Goal: Task Accomplishment & Management: Manage account settings

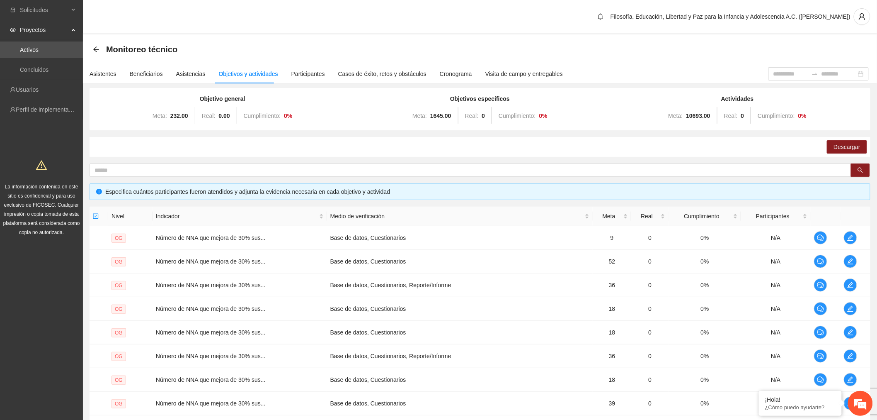
click at [29, 48] on link "Activos" at bounding box center [29, 49] width 19 height 7
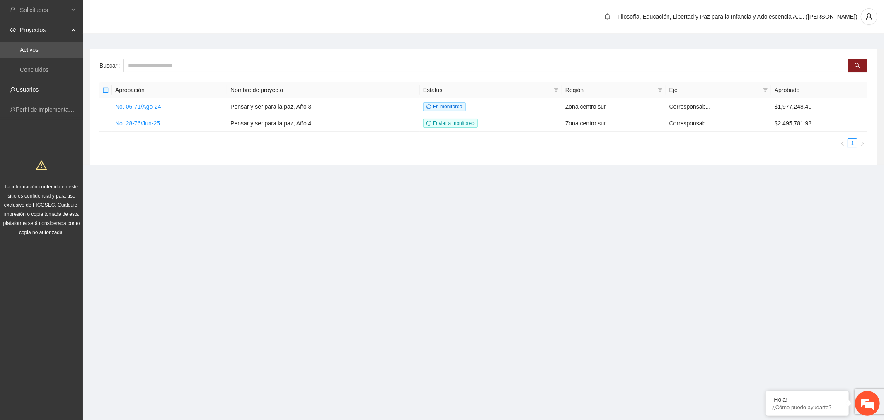
click at [36, 86] on link "Usuarios" at bounding box center [27, 89] width 23 height 7
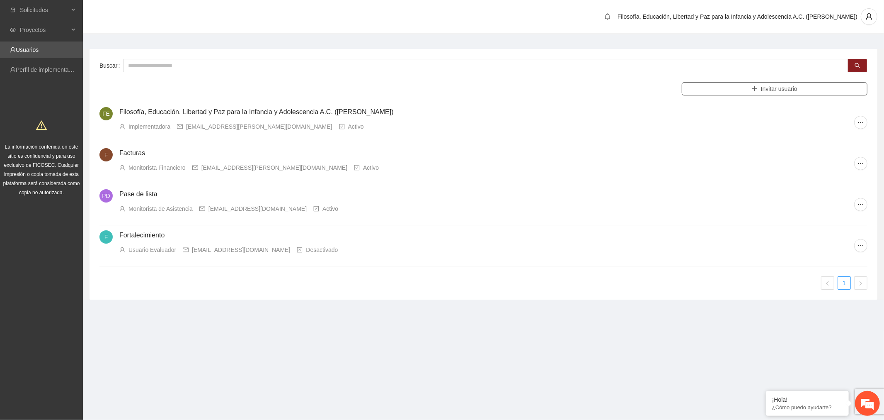
click at [774, 89] on span "Invitar usuario" at bounding box center [779, 88] width 36 height 9
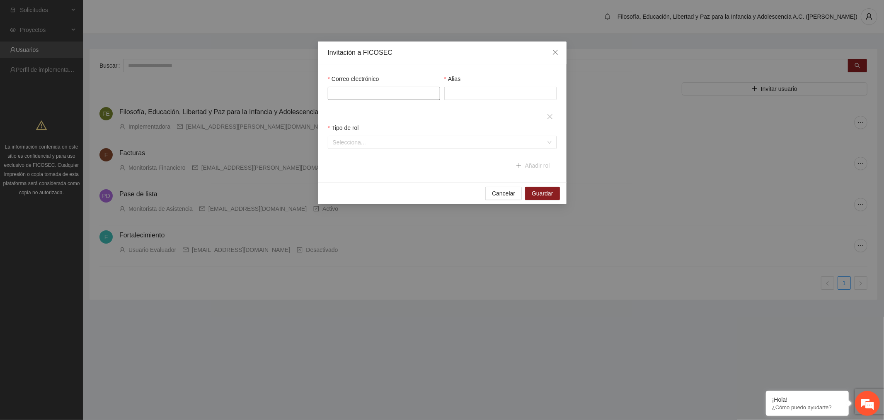
click at [437, 97] on input "Correo electrónico" at bounding box center [384, 93] width 112 height 13
click at [481, 89] on input "Alias" at bounding box center [500, 93] width 112 height 13
click at [467, 142] on input "search" at bounding box center [439, 142] width 213 height 12
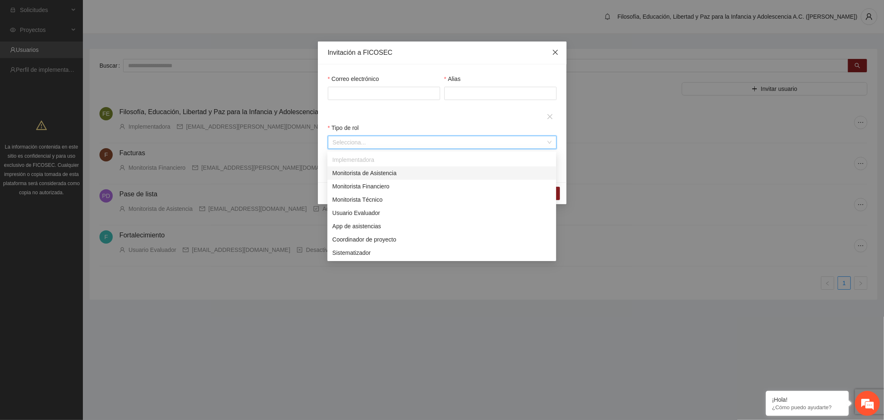
click at [555, 53] on icon "close" at bounding box center [555, 52] width 5 height 5
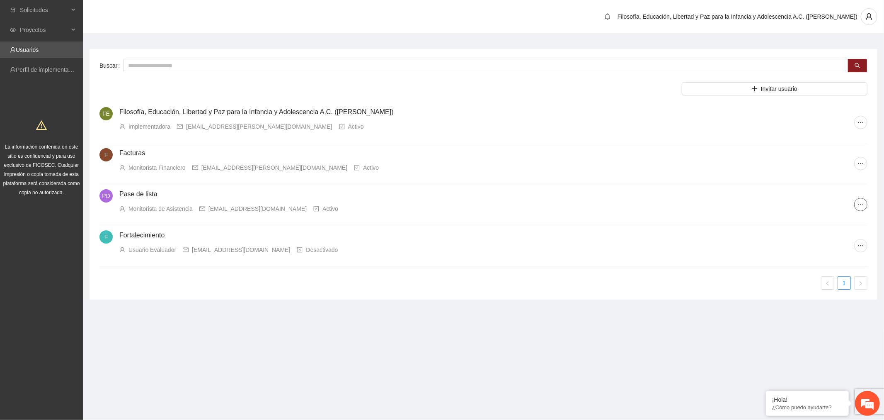
click at [861, 204] on icon "ellipsis" at bounding box center [861, 204] width 7 height 7
click at [696, 247] on div "Usuario Evaluador [EMAIL_ADDRESS][DOMAIN_NAME] Desactivado" at bounding box center [486, 249] width 735 height 9
click at [860, 246] on icon "ellipsis" at bounding box center [861, 245] width 7 height 7
click at [815, 303] on span "Eliminar cuenta" at bounding box center [836, 300] width 58 height 9
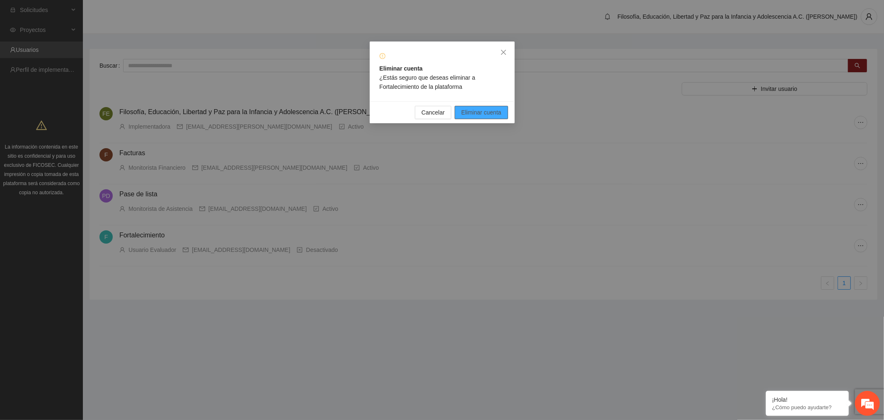
click at [493, 110] on span "Eliminar cuenta" at bounding box center [481, 112] width 40 height 9
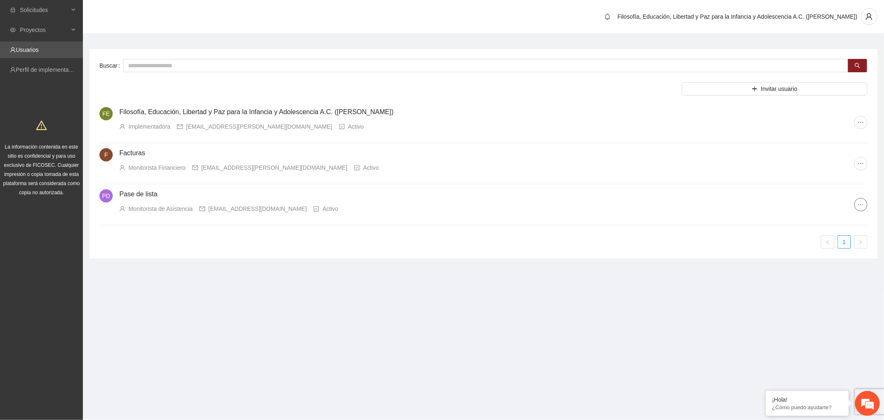
click at [856, 206] on span "ellipsis" at bounding box center [861, 204] width 12 height 7
click at [819, 218] on span "Editar usuario" at bounding box center [836, 220] width 58 height 9
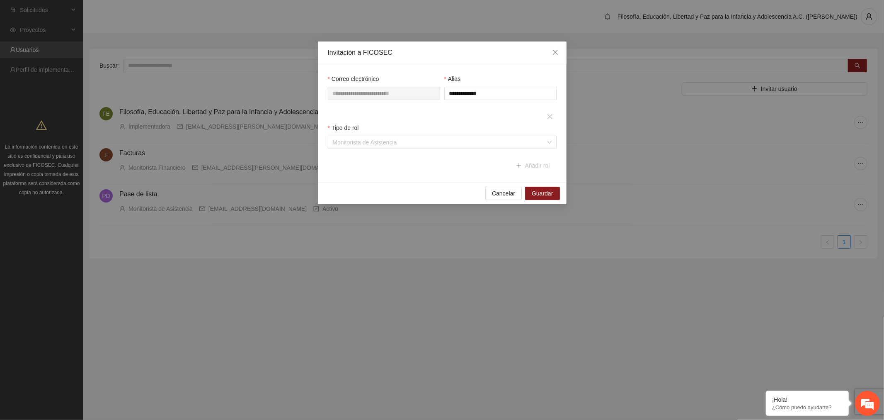
click at [494, 143] on span "Monitorista de Asistencia" at bounding box center [442, 142] width 219 height 12
click at [173, 331] on div "**********" at bounding box center [442, 210] width 884 height 420
click at [501, 193] on span "Cancelar" at bounding box center [503, 193] width 23 height 9
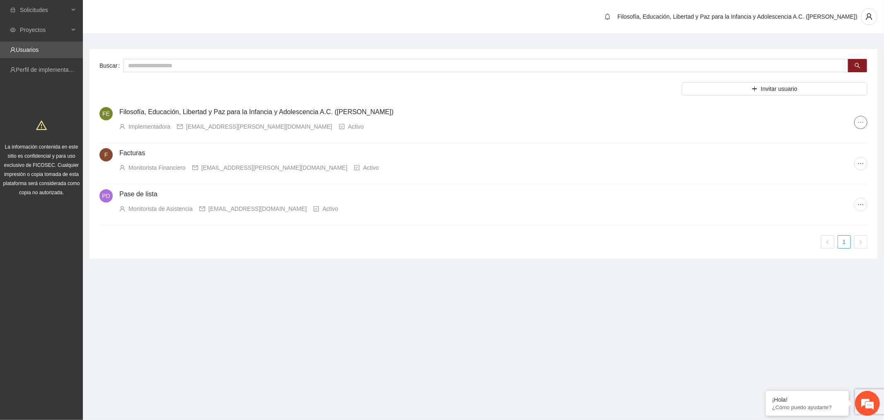
click at [865, 122] on span "ellipsis" at bounding box center [861, 122] width 12 height 7
click at [38, 47] on link "Usuarios" at bounding box center [27, 49] width 23 height 7
click at [51, 31] on span "Proyectos" at bounding box center [44, 30] width 49 height 17
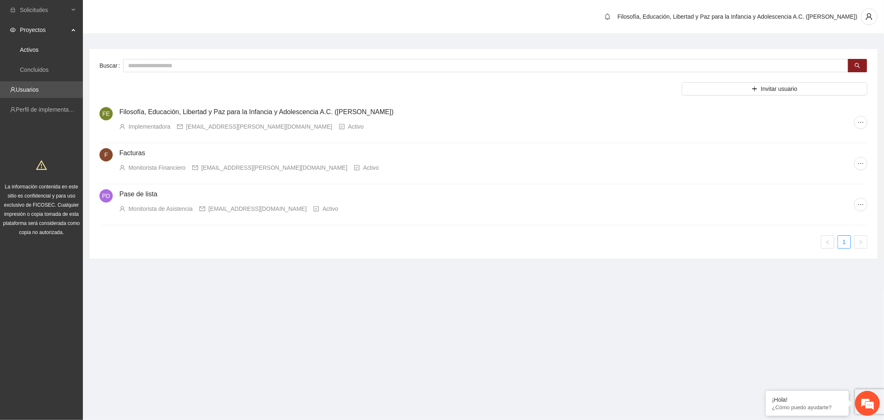
click at [39, 50] on link "Activos" at bounding box center [29, 49] width 19 height 7
click at [32, 48] on link "Activos" at bounding box center [29, 49] width 19 height 7
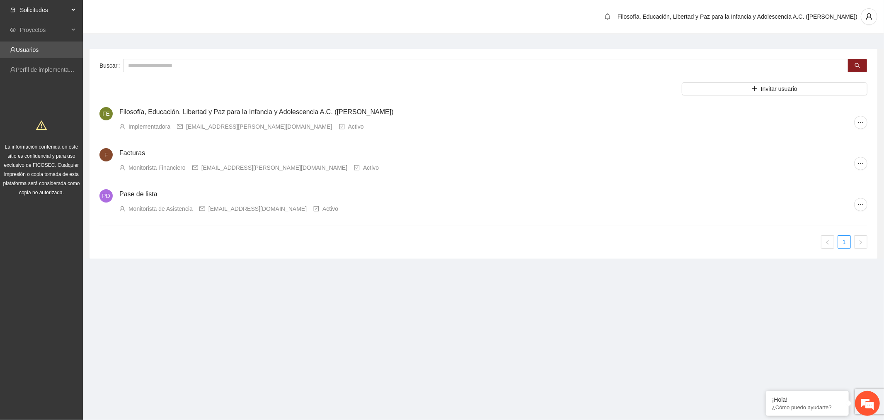
click at [31, 12] on span "Solicitudes" at bounding box center [44, 10] width 49 height 17
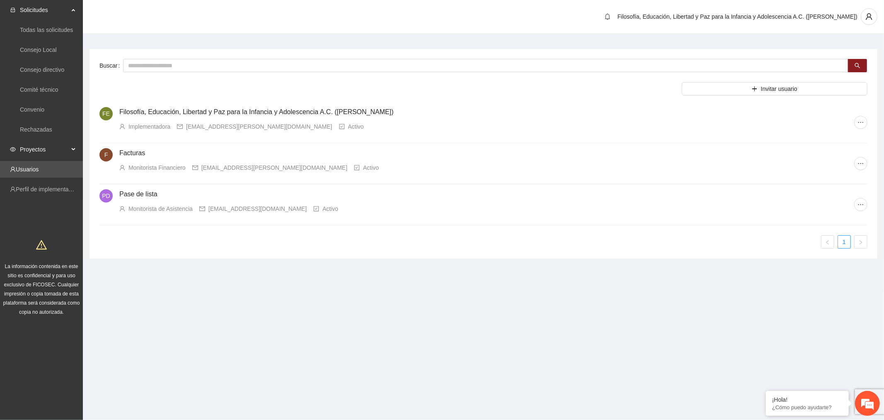
click at [24, 147] on span "Proyectos" at bounding box center [44, 149] width 49 height 17
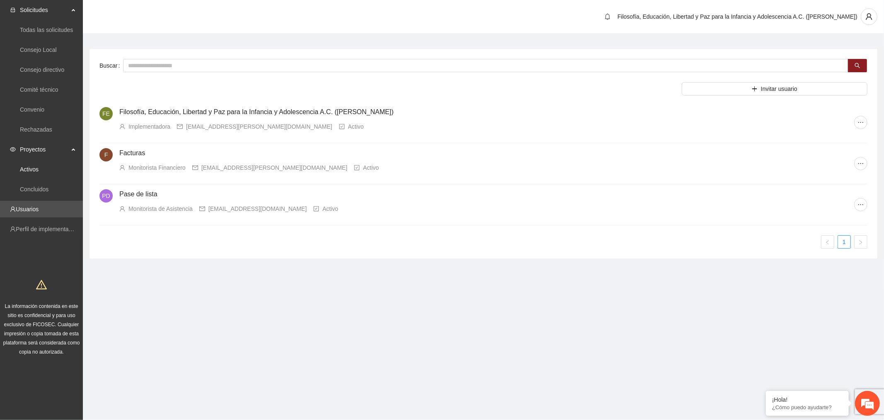
click at [29, 166] on link "Activos" at bounding box center [29, 169] width 19 height 7
